Goal: Task Accomplishment & Management: Manage account settings

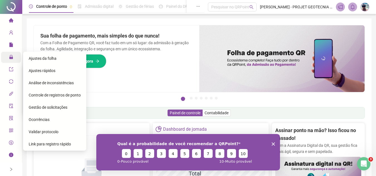
click at [9, 58] on icon "lock" at bounding box center [11, 57] width 4 height 4
click at [46, 107] on span "Gestão de solicitações" at bounding box center [48, 107] width 39 height 4
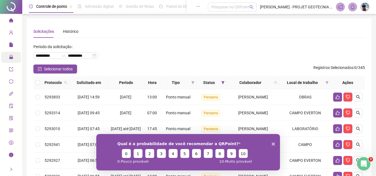
click at [272, 143] on icon "Encerrar pesquisa" at bounding box center [272, 143] width 3 height 3
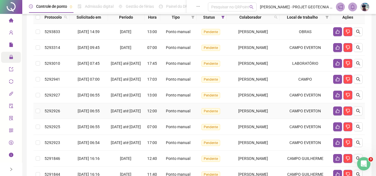
scroll to position [56, 0]
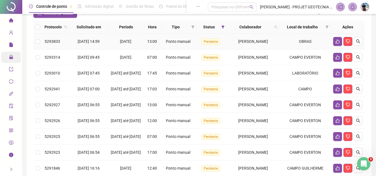
click at [208, 44] on span "Pendente" at bounding box center [210, 42] width 19 height 6
click at [51, 45] on td "5293833" at bounding box center [55, 42] width 27 height 16
click at [50, 57] on span "5293314" at bounding box center [53, 57] width 16 height 4
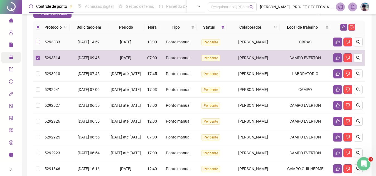
click at [36, 45] on label at bounding box center [38, 42] width 4 height 6
click at [37, 46] on td at bounding box center [37, 42] width 9 height 16
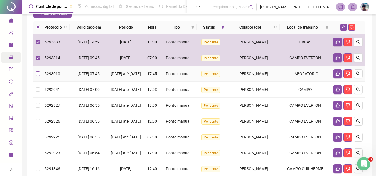
click at [37, 72] on label at bounding box center [38, 74] width 4 height 6
click at [37, 77] on label at bounding box center [38, 74] width 4 height 6
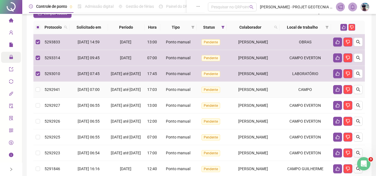
click at [38, 98] on td at bounding box center [37, 90] width 9 height 16
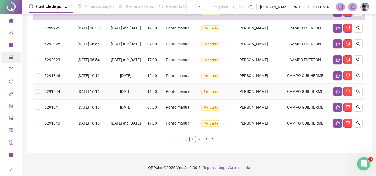
scroll to position [139, 0]
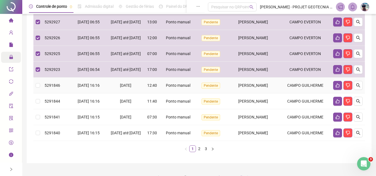
click at [37, 94] on td at bounding box center [37, 86] width 9 height 16
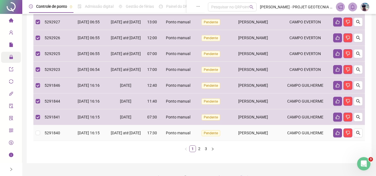
click at [38, 141] on td at bounding box center [37, 133] width 9 height 16
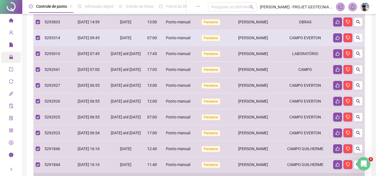
scroll to position [0, 0]
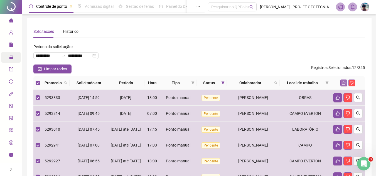
click at [344, 84] on icon "like" at bounding box center [344, 83] width 4 height 4
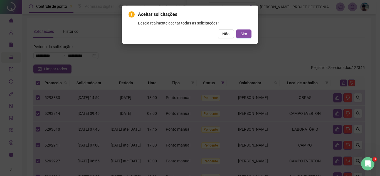
click at [249, 34] on button "Sim" at bounding box center [243, 33] width 15 height 9
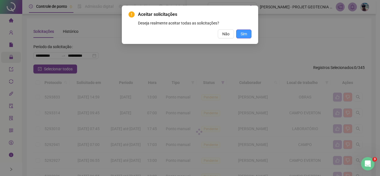
click at [249, 35] on div "Tudo ok! Todas as solicitações marcadas foram aceitas OK" at bounding box center [190, 88] width 380 height 176
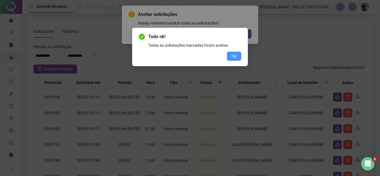
click at [236, 56] on span "OK" at bounding box center [234, 56] width 5 height 6
click at [236, 56] on div "Tudo ok! Todas as solicitações marcadas foram aceitas OK" at bounding box center [190, 88] width 380 height 176
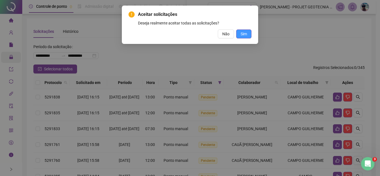
click at [247, 37] on button "Sim" at bounding box center [243, 33] width 15 height 9
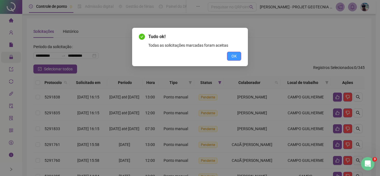
click at [233, 54] on span "OK" at bounding box center [234, 56] width 5 height 6
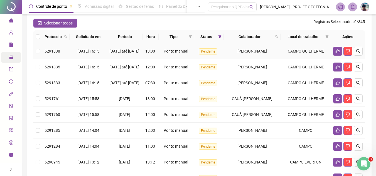
scroll to position [56, 0]
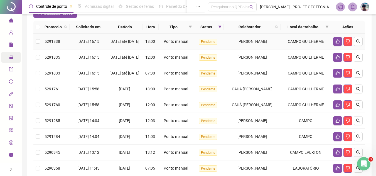
click at [74, 49] on td "[DATE] 16:15" at bounding box center [89, 42] width 38 height 16
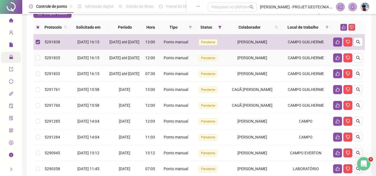
click at [77, 60] on span "[DATE] 16:15" at bounding box center [88, 58] width 22 height 4
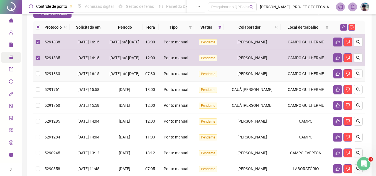
click at [72, 78] on td "[DATE] 16:15" at bounding box center [89, 74] width 38 height 16
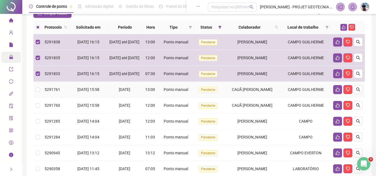
click at [74, 92] on td "[DATE] 15:58" at bounding box center [89, 90] width 38 height 16
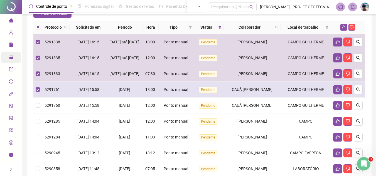
click at [77, 98] on td "[DATE] 15:58" at bounding box center [89, 90] width 38 height 16
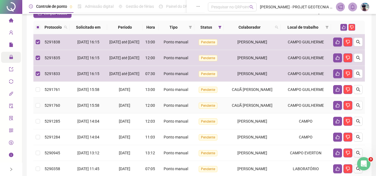
drag, startPoint x: 81, startPoint y: 117, endPoint x: 81, endPoint y: 102, distance: 15.9
click at [81, 108] on span "[DATE] 15:58" at bounding box center [88, 105] width 22 height 4
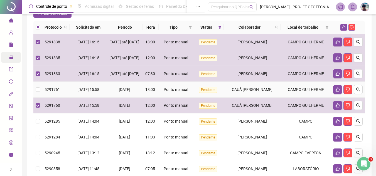
click at [81, 92] on span "[DATE] 15:58" at bounding box center [88, 89] width 22 height 4
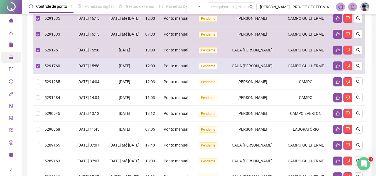
scroll to position [111, 0]
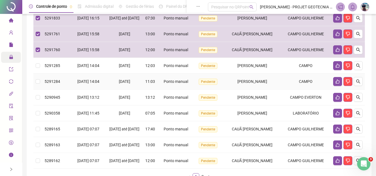
click at [81, 74] on td "[DATE] 14:04" at bounding box center [89, 66] width 38 height 16
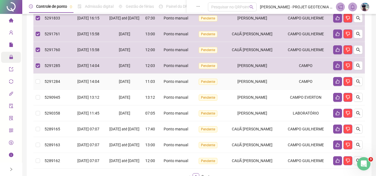
click at [81, 88] on td "[DATE] 14:04" at bounding box center [89, 82] width 38 height 16
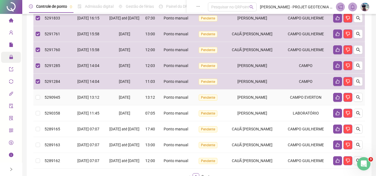
click at [77, 100] on span "[DATE] 13:12" at bounding box center [88, 97] width 22 height 4
drag, startPoint x: 76, startPoint y: 105, endPoint x: 76, endPoint y: 112, distance: 6.7
click at [77, 100] on span "[DATE] 13:12" at bounding box center [88, 97] width 22 height 4
click at [77, 115] on span "[DATE] 11:45" at bounding box center [88, 113] width 22 height 4
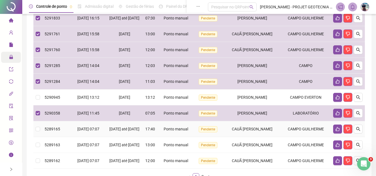
click at [77, 137] on td "[DATE] 07:07" at bounding box center [89, 129] width 38 height 16
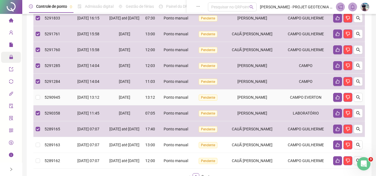
click at [77, 100] on span "[DATE] 13:12" at bounding box center [88, 97] width 22 height 4
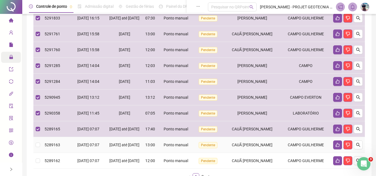
click at [82, 153] on td "[DATE] 07:07" at bounding box center [89, 145] width 38 height 16
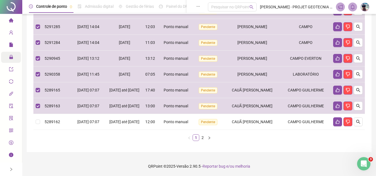
scroll to position [170, 0]
click at [132, 128] on td "[DATE] até [DATE]" at bounding box center [125, 122] width 36 height 16
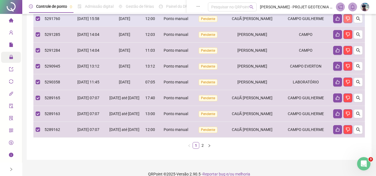
scroll to position [59, 0]
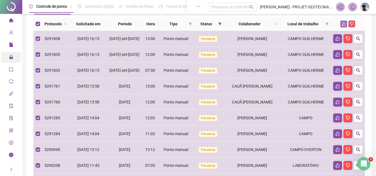
click at [346, 26] on button "button" at bounding box center [343, 24] width 7 height 7
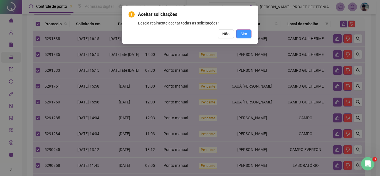
click at [240, 34] on button "Sim" at bounding box center [243, 33] width 15 height 9
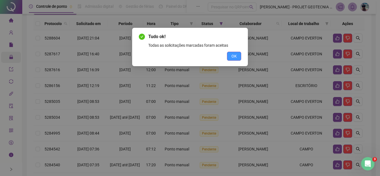
click at [230, 58] on button "OK" at bounding box center [234, 56] width 14 height 9
click at [230, 58] on div "Tudo ok! Todas as solicitações marcadas foram aceitas OK" at bounding box center [190, 88] width 380 height 176
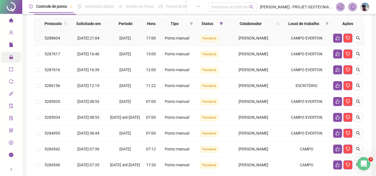
click at [112, 35] on td "[DATE]" at bounding box center [125, 38] width 36 height 16
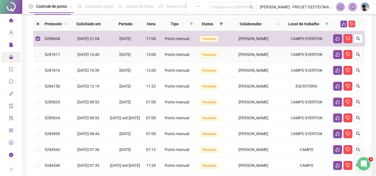
click at [110, 57] on div "[DATE]" at bounding box center [125, 54] width 31 height 6
click at [119, 85] on span "[DATE]" at bounding box center [124, 86] width 11 height 4
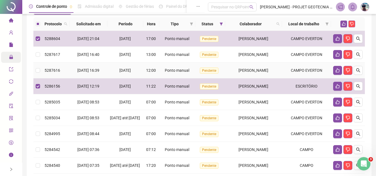
click at [113, 73] on div "[DATE]" at bounding box center [125, 70] width 31 height 6
drag, startPoint x: 113, startPoint y: 73, endPoint x: 113, endPoint y: 70, distance: 2.8
click at [113, 73] on div "[DATE]" at bounding box center [125, 70] width 31 height 6
click at [111, 59] on td "[DATE]" at bounding box center [125, 55] width 36 height 16
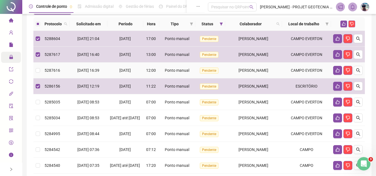
click at [107, 73] on td "[DATE]" at bounding box center [125, 71] width 36 height 16
click at [107, 99] on td "[DATE]" at bounding box center [125, 102] width 36 height 16
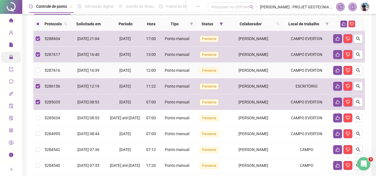
click at [107, 74] on td "[DATE]" at bounding box center [125, 71] width 36 height 16
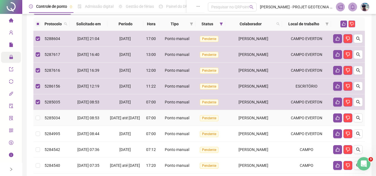
click at [99, 116] on td "[DATE] 08:53" at bounding box center [89, 118] width 38 height 16
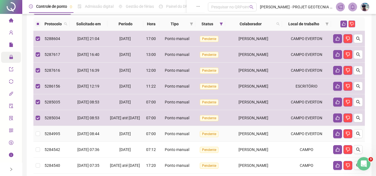
click at [90, 141] on td "[DATE] 08:44" at bounding box center [89, 134] width 38 height 16
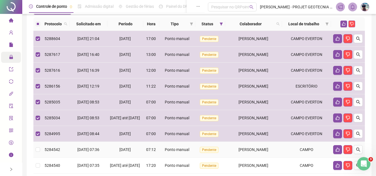
click at [90, 152] on span "[DATE] 07:36" at bounding box center [88, 149] width 22 height 4
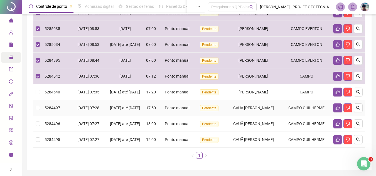
scroll to position [142, 0]
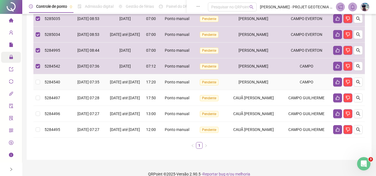
click at [104, 90] on td "[DATE] 07:35" at bounding box center [89, 82] width 38 height 16
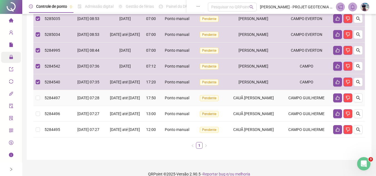
click at [107, 102] on td "[DATE] até [DATE]" at bounding box center [125, 98] width 36 height 16
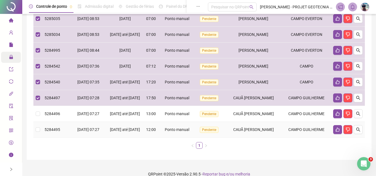
click at [107, 137] on td "[DATE] até [DATE]" at bounding box center [125, 130] width 36 height 16
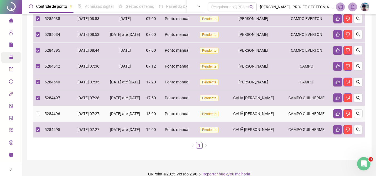
click at [107, 122] on td "[DATE] até [DATE]" at bounding box center [125, 114] width 36 height 16
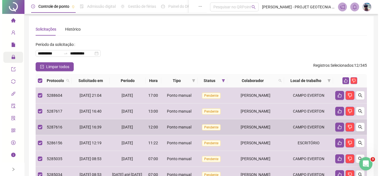
scroll to position [0, 0]
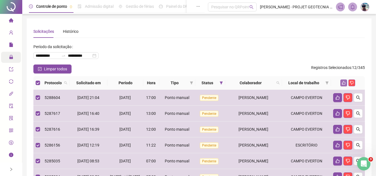
click at [342, 83] on icon "like" at bounding box center [344, 83] width 4 height 4
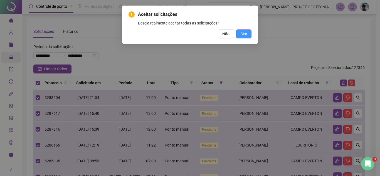
click at [251, 35] on button "Sim" at bounding box center [243, 33] width 15 height 9
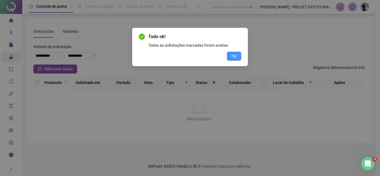
click at [229, 57] on button "OK" at bounding box center [234, 56] width 14 height 9
